Goal: Complete application form

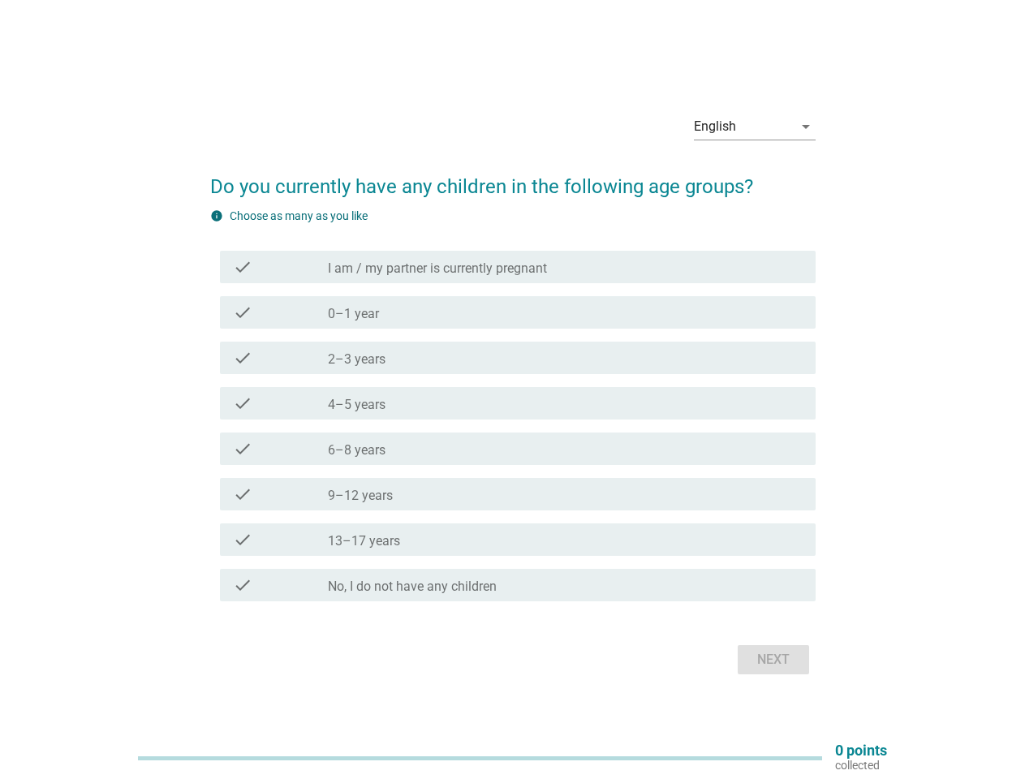
click at [513, 390] on div "check check_box_outline_blank 4–5 years" at bounding box center [518, 403] width 596 height 32
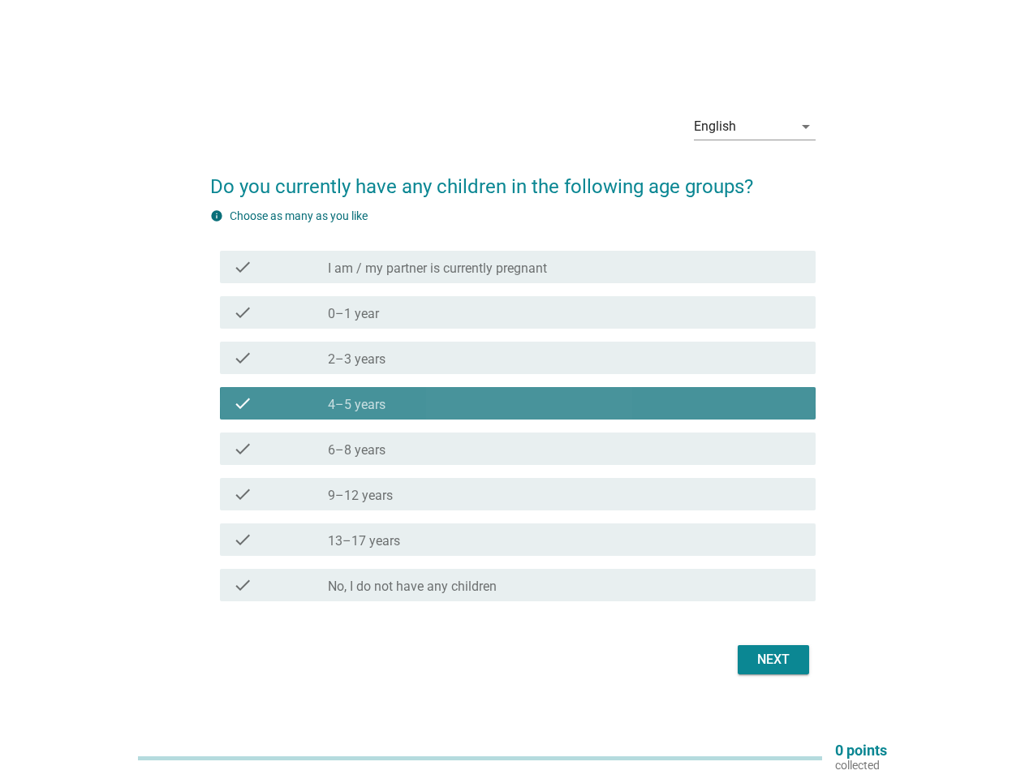
click at [755, 127] on div "English" at bounding box center [743, 127] width 99 height 26
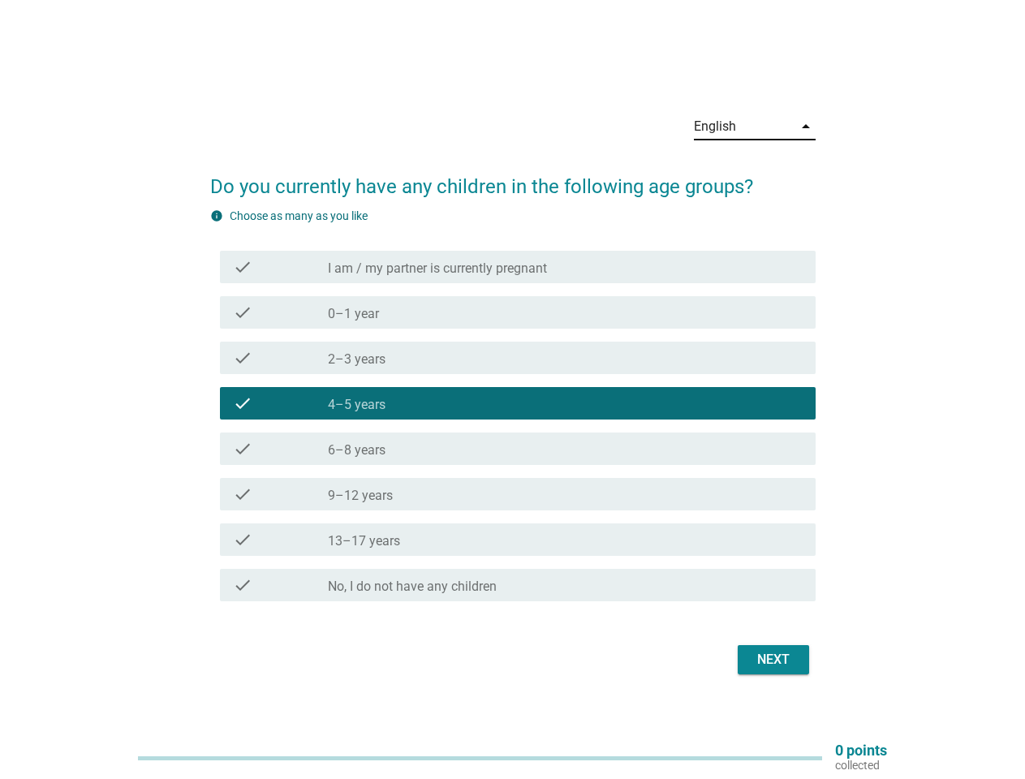
click at [513, 407] on div "check_box_outline_blank 4–5 years" at bounding box center [565, 403] width 475 height 19
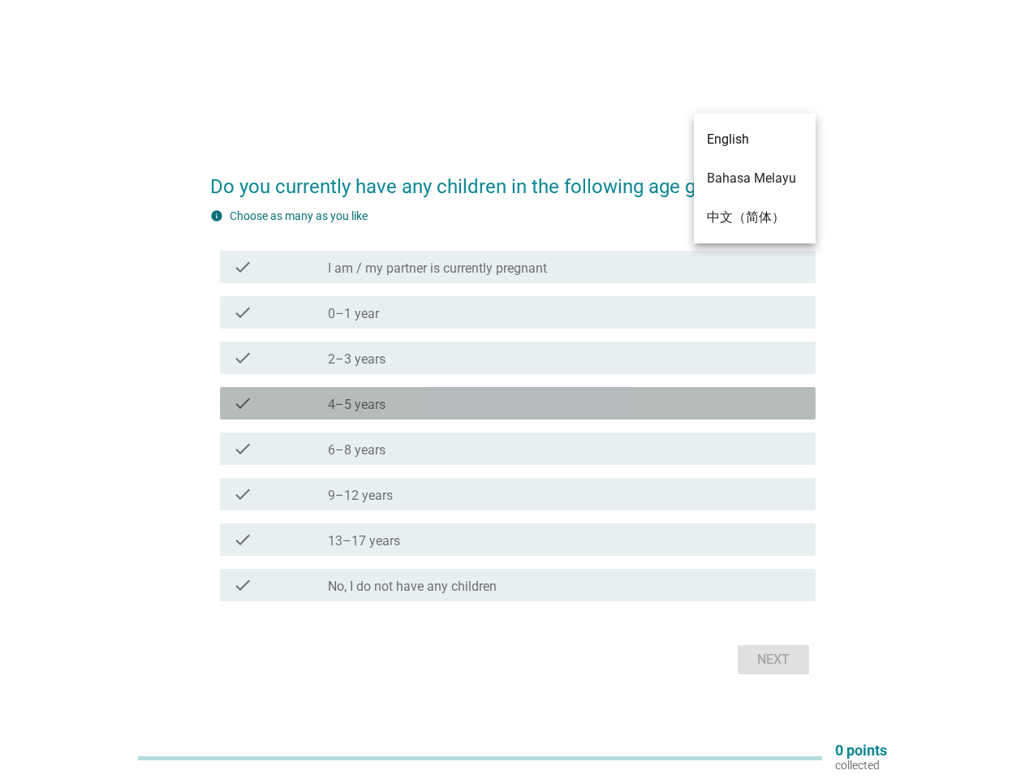
click at [518, 267] on label "I am / my partner is currently pregnant" at bounding box center [437, 269] width 219 height 16
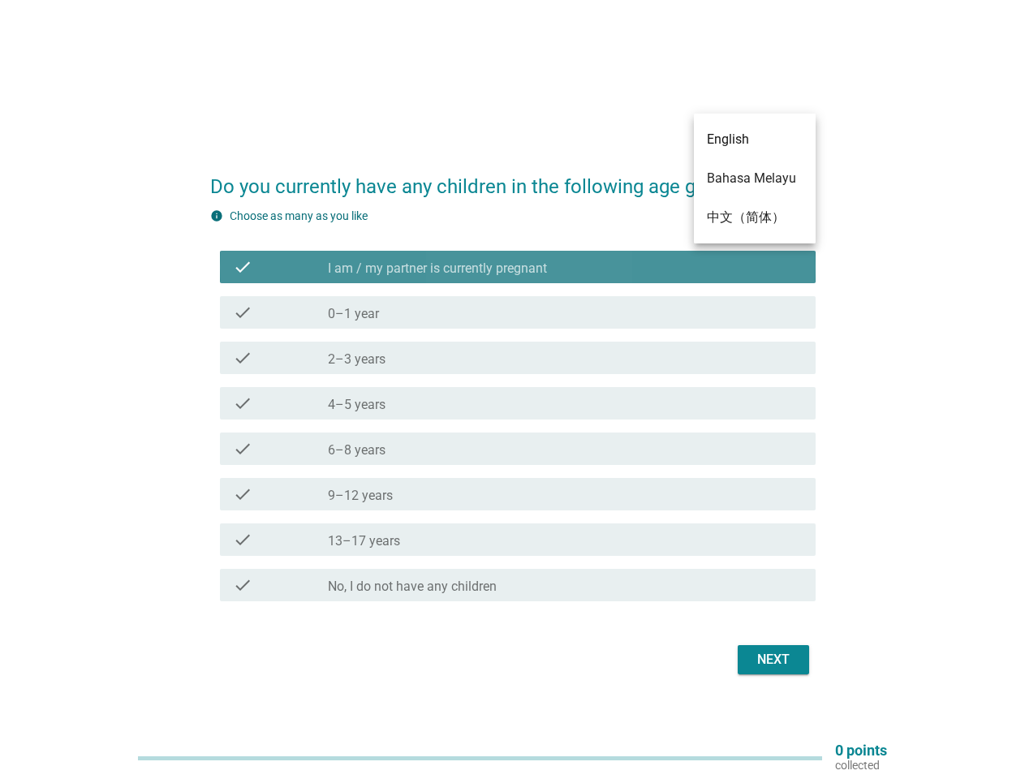
click at [518, 267] on label "I am / my partner is currently pregnant" at bounding box center [437, 269] width 219 height 16
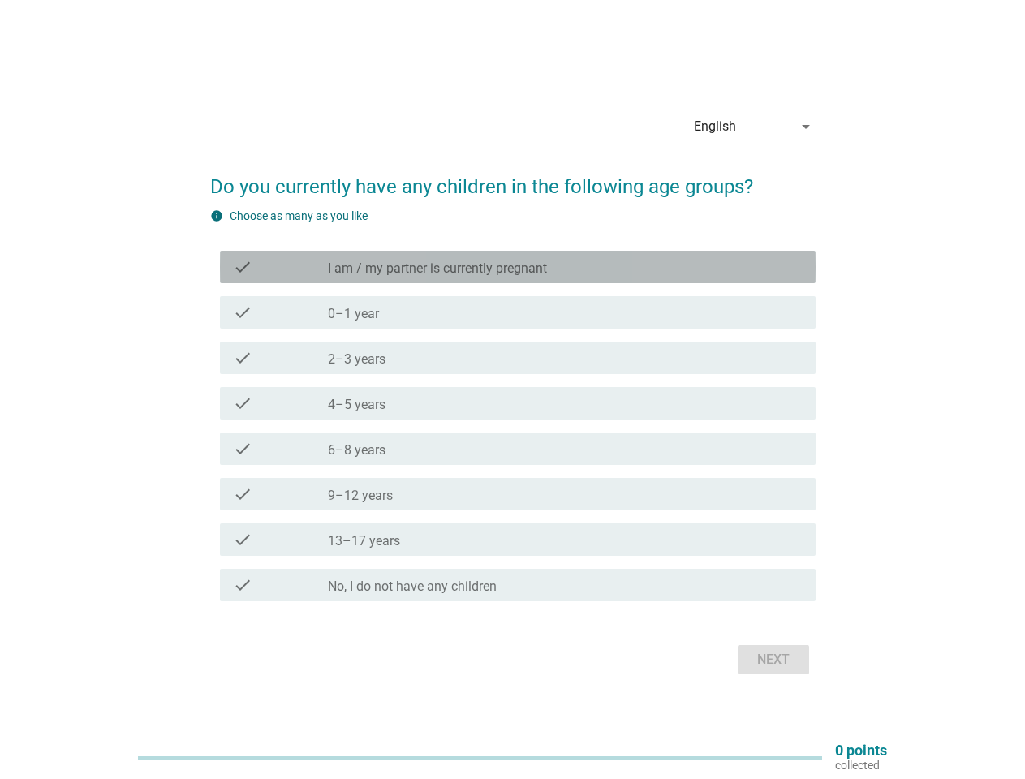
click at [438, 269] on label "I am / my partner is currently pregnant" at bounding box center [437, 269] width 219 height 16
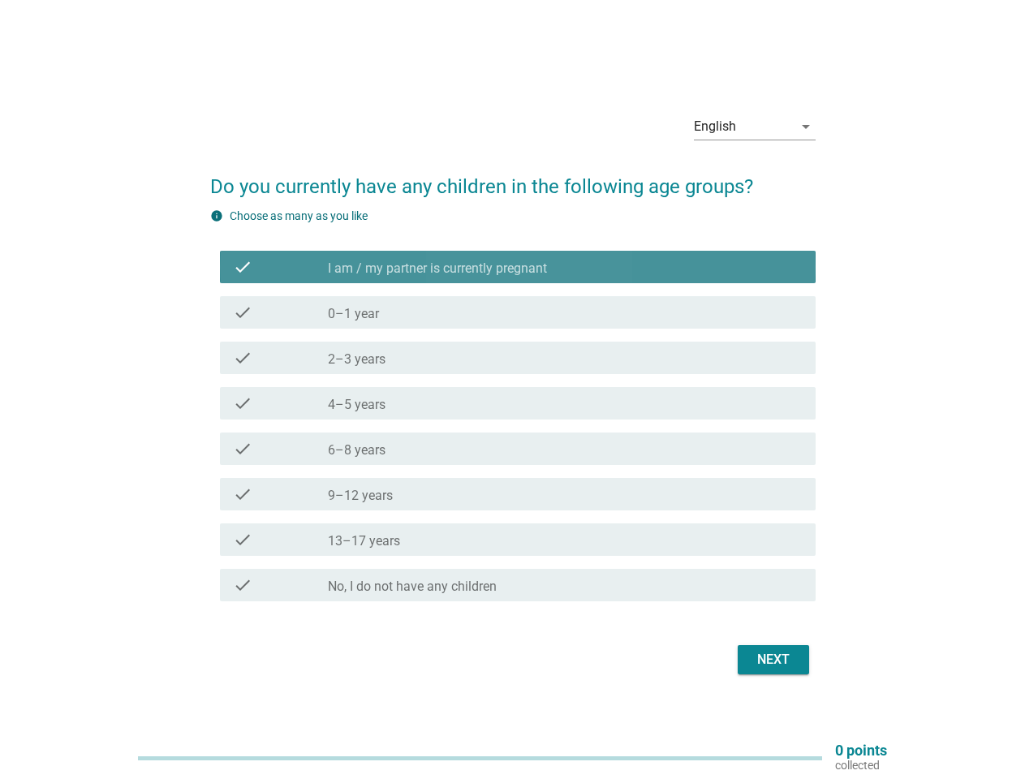
click at [438, 269] on label "I am / my partner is currently pregnant" at bounding box center [437, 269] width 219 height 16
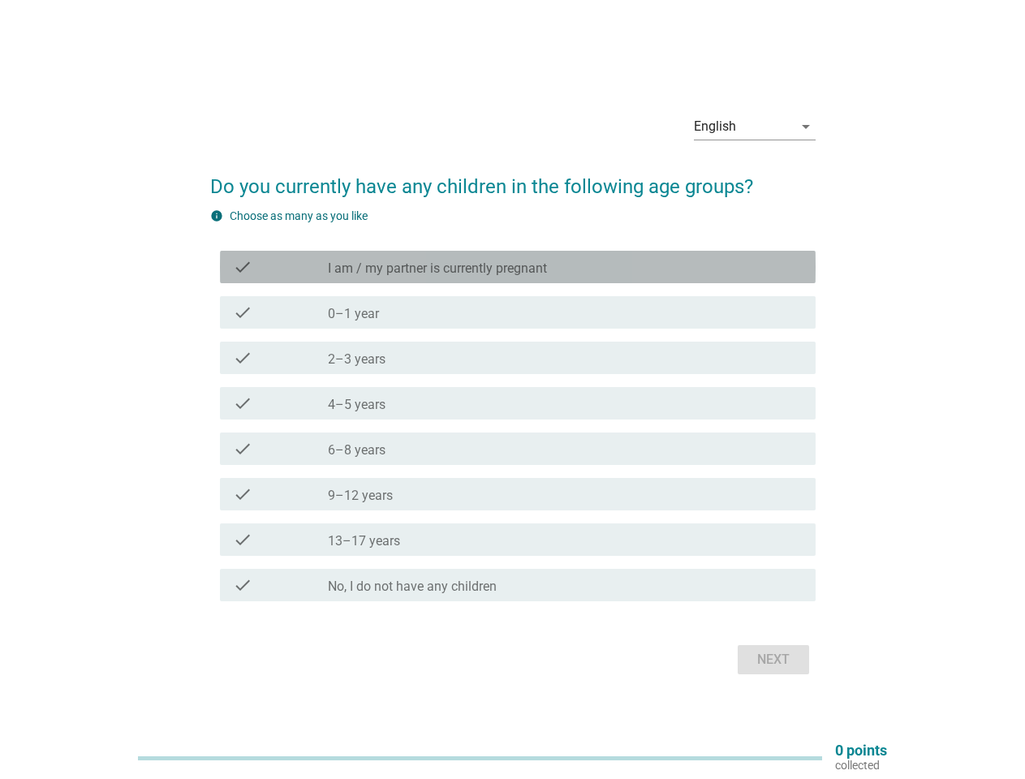
click at [518, 313] on div "check_box_outline_blank 0–1 year" at bounding box center [565, 312] width 475 height 19
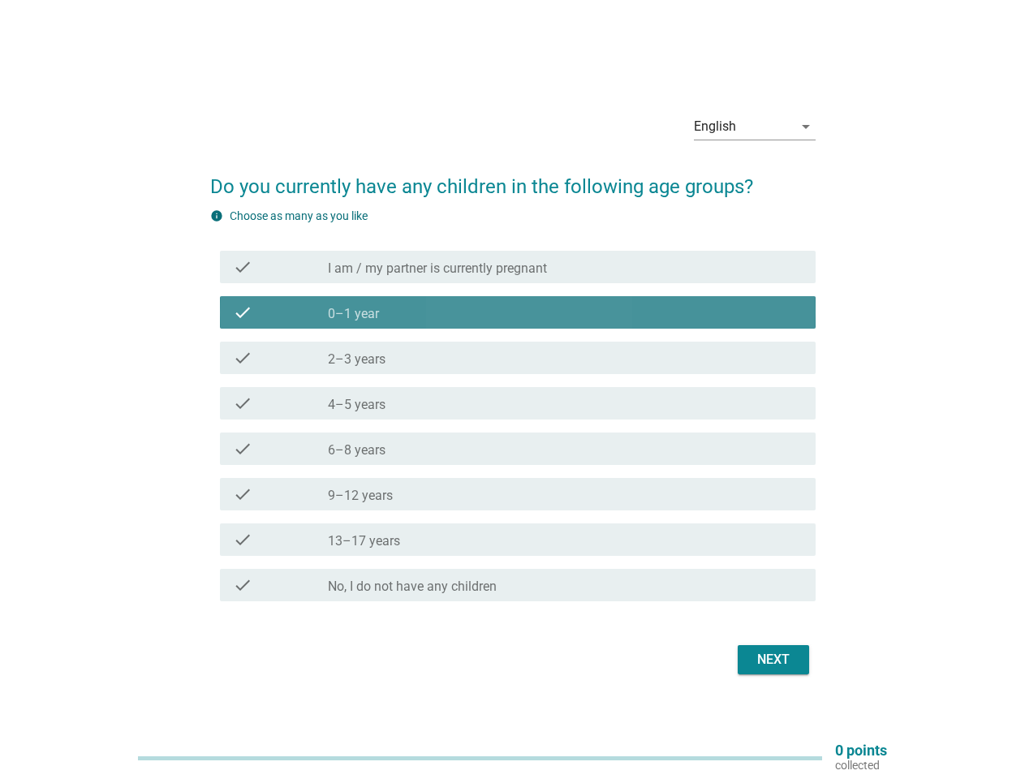
click at [518, 313] on div "check_box_outline_blank 0–1 year" at bounding box center [565, 312] width 475 height 19
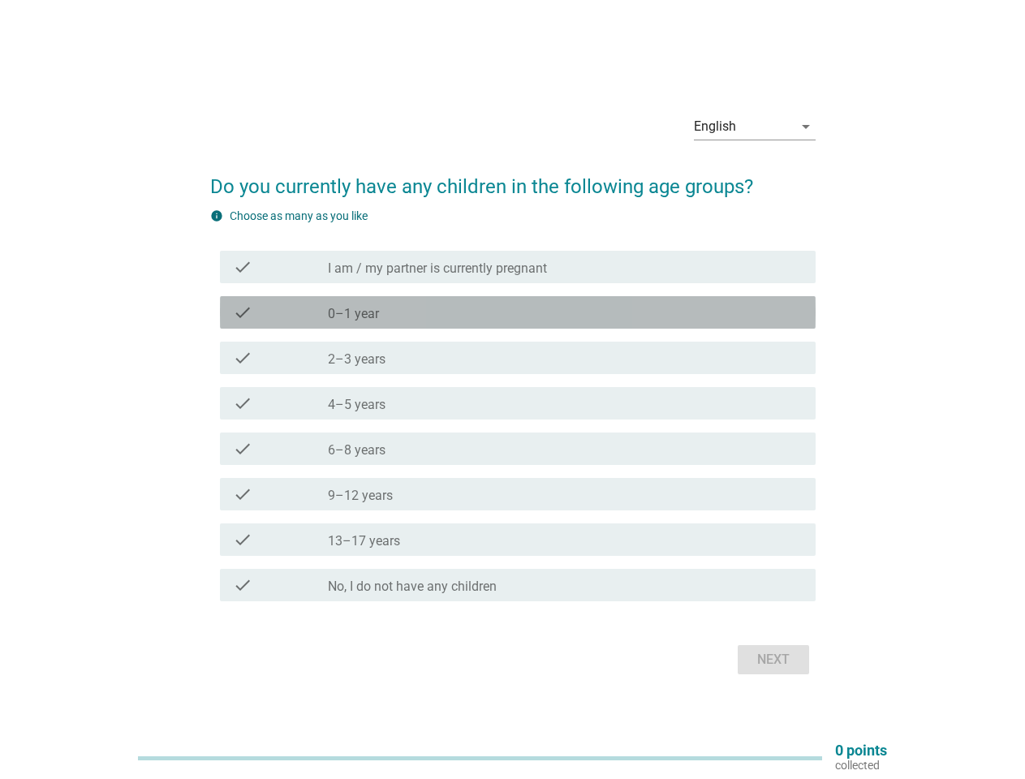
click at [353, 314] on label "0–1 year" at bounding box center [353, 314] width 51 height 16
